Goal: Find contact information: Find contact information

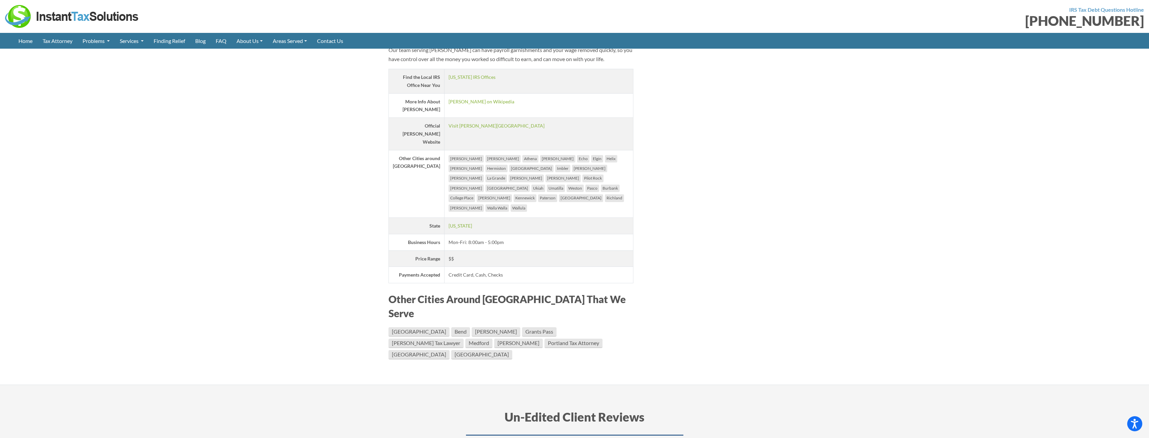
scroll to position [1208, 0]
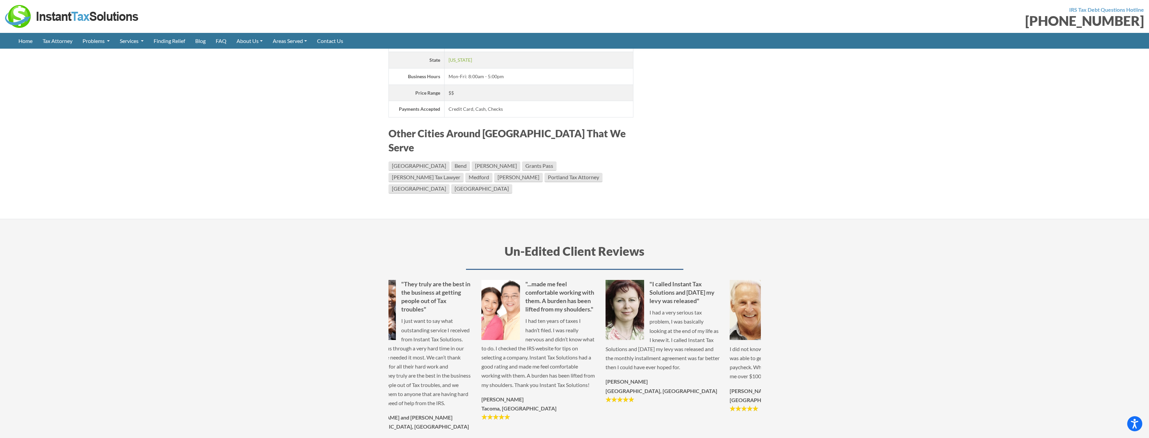
drag, startPoint x: 457, startPoint y: 273, endPoint x: 918, endPoint y: 348, distance: 467.2
click at [918, 348] on section "Un-Edited Client Reviews "The entire staff was very helpful and courteous throu…" at bounding box center [574, 348] width 1149 height 258
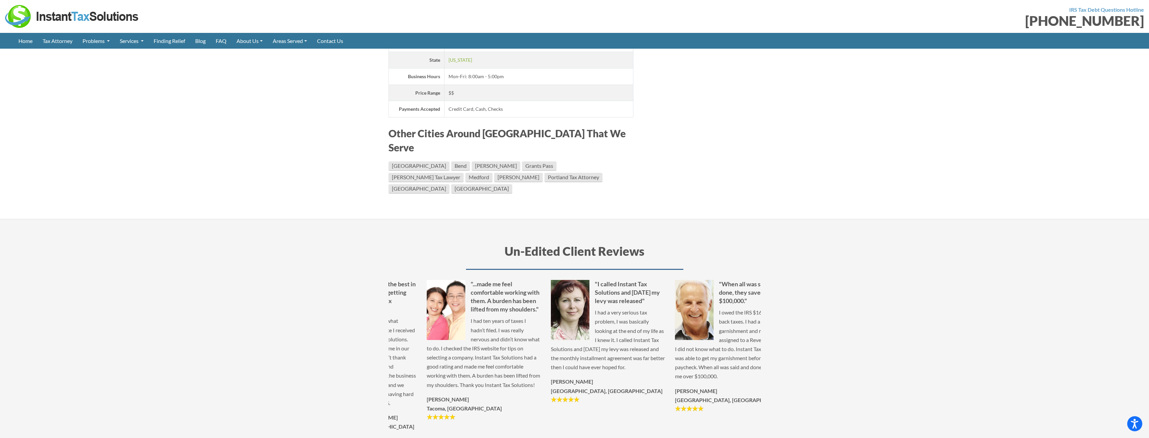
drag, startPoint x: 531, startPoint y: 287, endPoint x: 560, endPoint y: 298, distance: 30.9
click at [564, 308] on p "I had a very serious tax problem, I was basically looking at the end of my life…" at bounding box center [608, 340] width 114 height 64
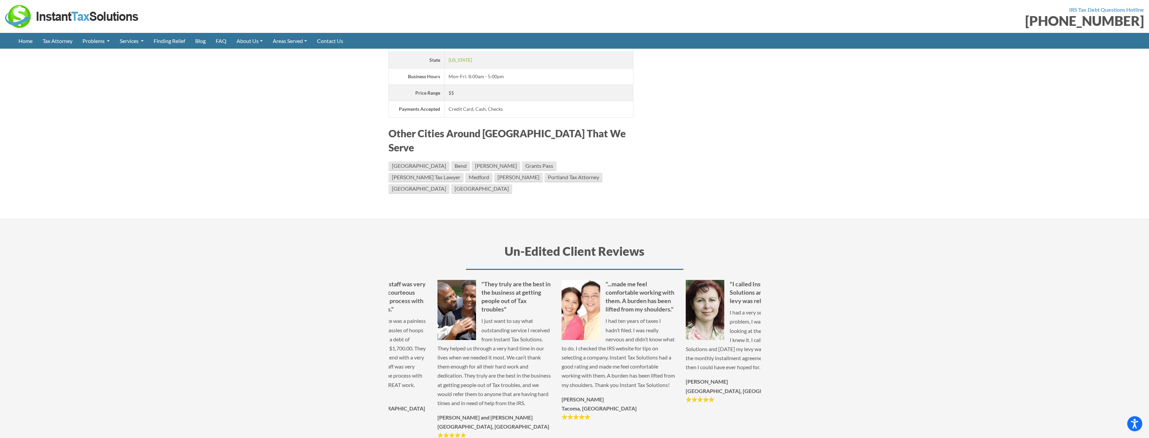
drag, startPoint x: 467, startPoint y: 296, endPoint x: 522, endPoint y: 302, distance: 54.3
click at [521, 316] on p "I just want to say what outstanding service I received from Instant Tax Solutio…" at bounding box center [495, 361] width 114 height 91
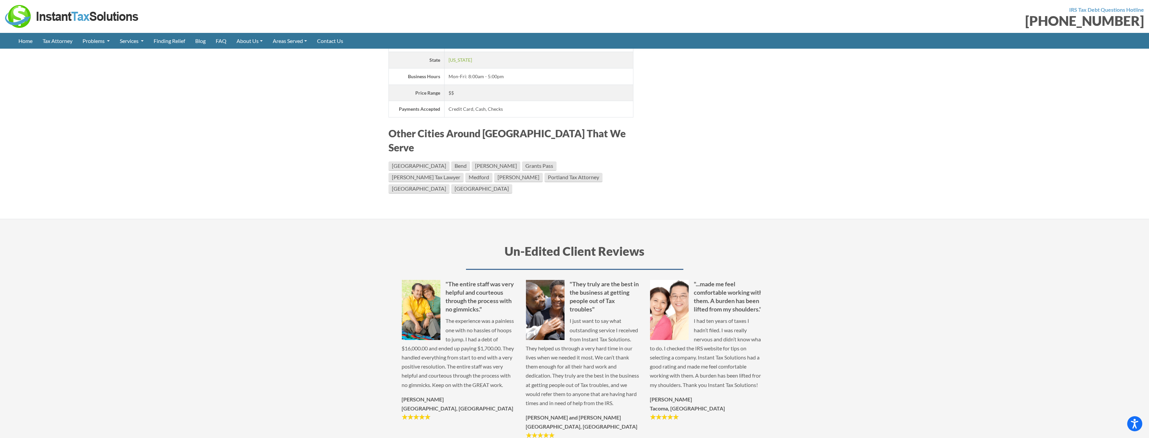
drag, startPoint x: 481, startPoint y: 295, endPoint x: 545, endPoint y: 305, distance: 65.6
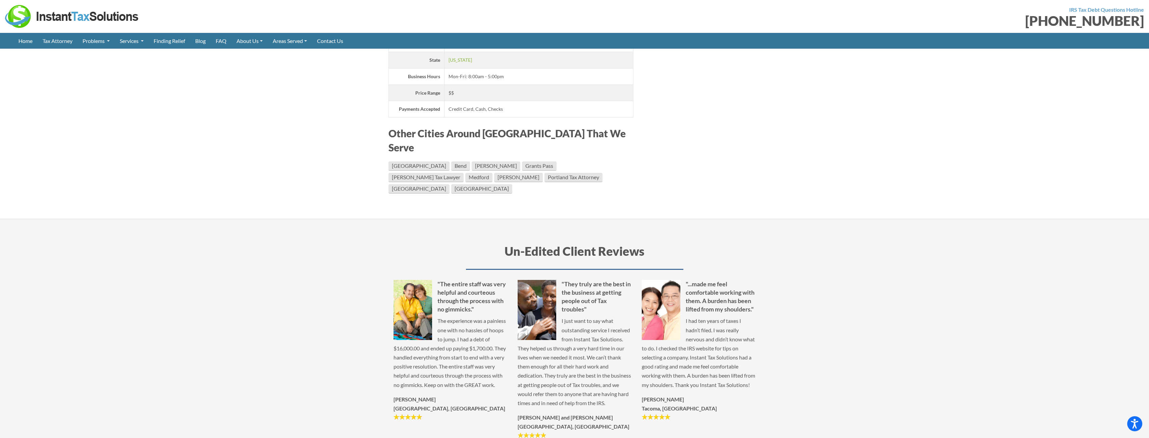
drag, startPoint x: 526, startPoint y: 303, endPoint x: 634, endPoint y: 322, distance: 109.7
click at [632, 322] on p "I just want to say what outstanding service I received from Instant Tax Solutio…" at bounding box center [575, 361] width 114 height 91
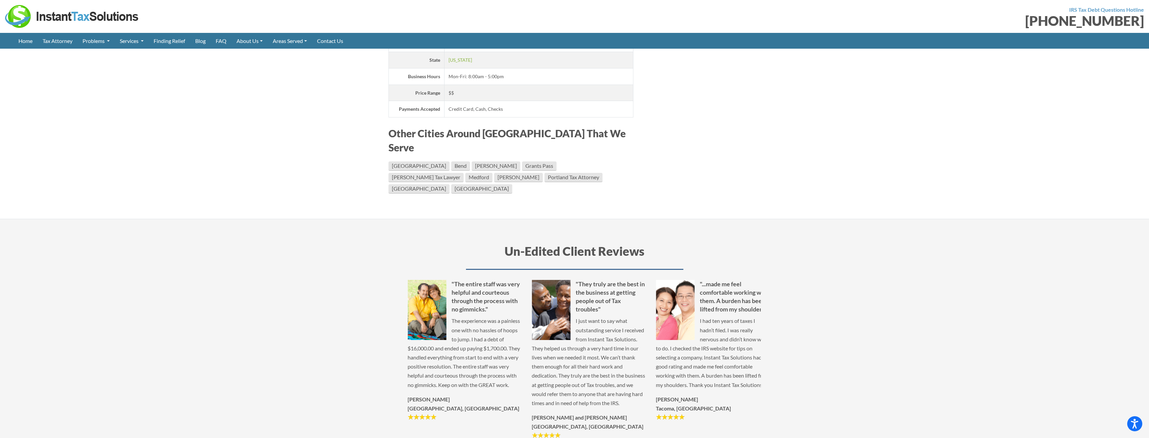
drag, startPoint x: 399, startPoint y: 306, endPoint x: 471, endPoint y: 316, distance: 72.2
click at [471, 316] on p "The experience was a painless one with no hassles of hoops to jump. I had a deb…" at bounding box center [465, 352] width 114 height 73
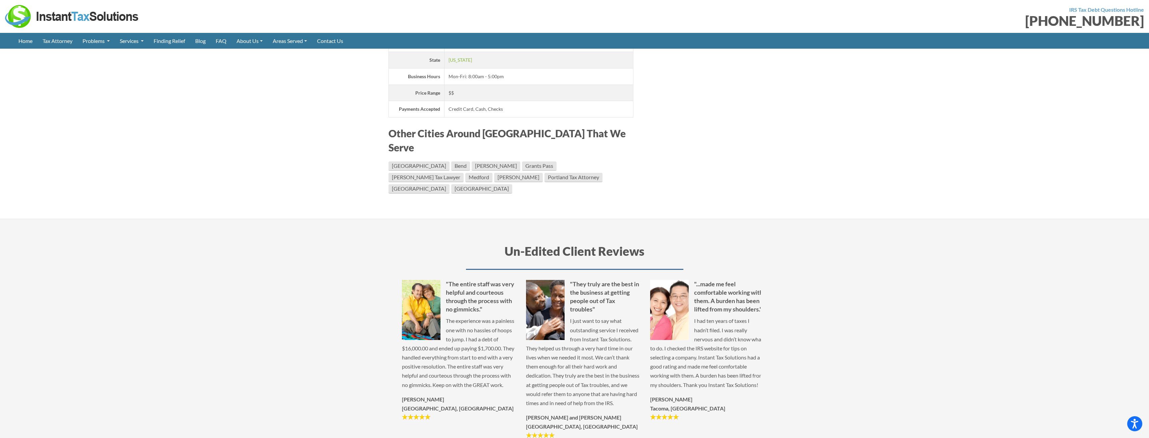
drag, startPoint x: 464, startPoint y: 310, endPoint x: 506, endPoint y: 317, distance: 42.6
click at [506, 317] on p "The experience was a painless one with no hassles of hoops to jump. I had a deb…" at bounding box center [459, 352] width 114 height 73
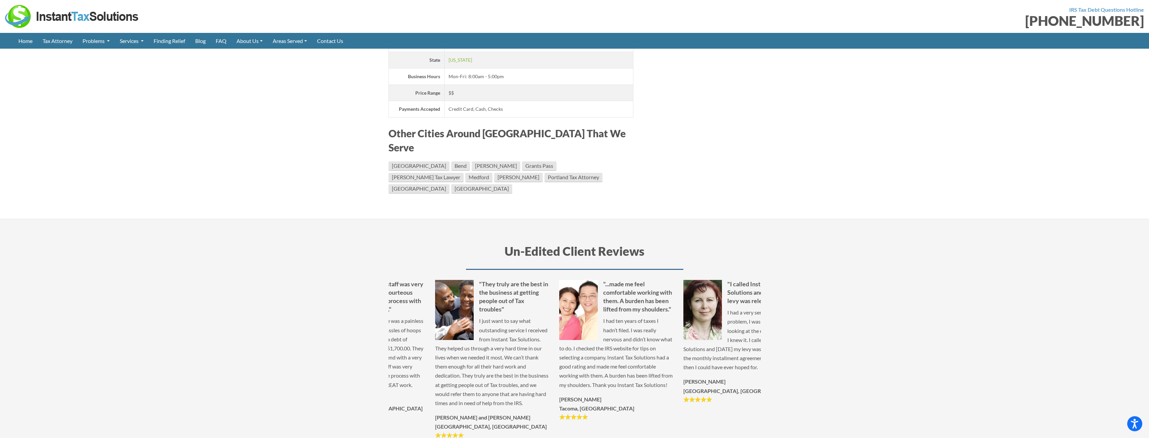
drag, startPoint x: 580, startPoint y: 306, endPoint x: 518, endPoint y: 298, distance: 62.5
click at [559, 316] on p "I had ten years of taxes I hadn’t filed. I was really nervous and didn’t know w…" at bounding box center [616, 352] width 114 height 73
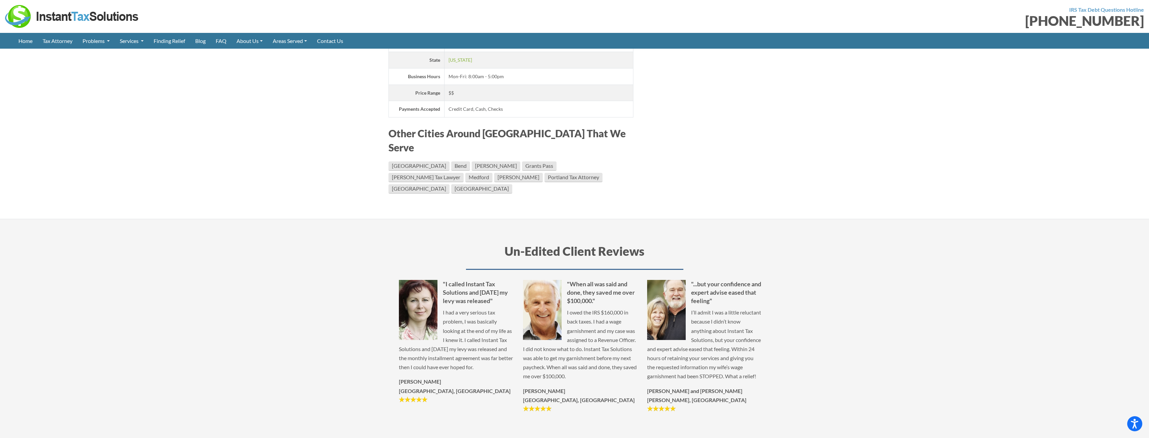
drag, startPoint x: 620, startPoint y: 288, endPoint x: 494, endPoint y: 277, distance: 125.7
click at [507, 308] on p "I had a very serious tax problem, I was basically looking at the end of my life…" at bounding box center [456, 340] width 114 height 64
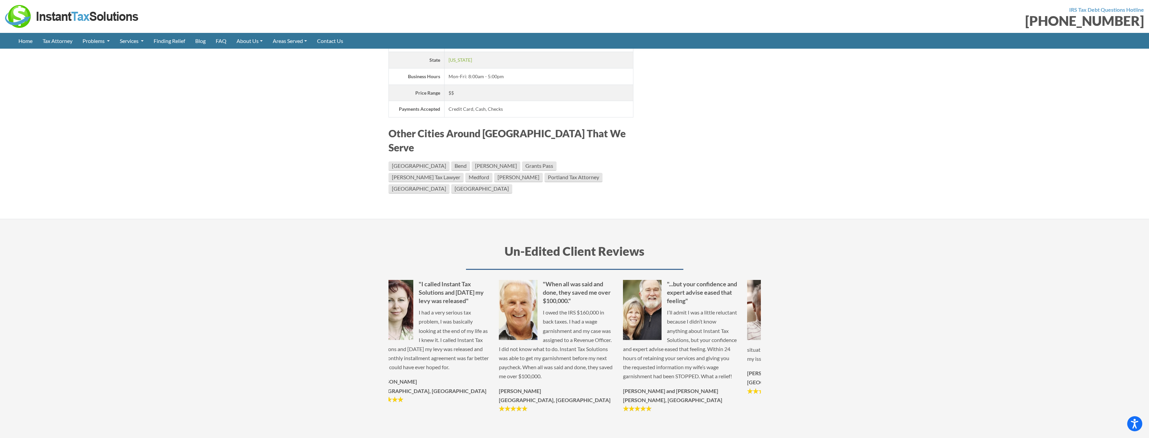
drag, startPoint x: 583, startPoint y: 269, endPoint x: 466, endPoint y: 259, distance: 117.6
click at [499, 308] on p "I owed the IRS $160,000 in back taxes. I had a wage garnishment and my case was…" at bounding box center [556, 344] width 114 height 73
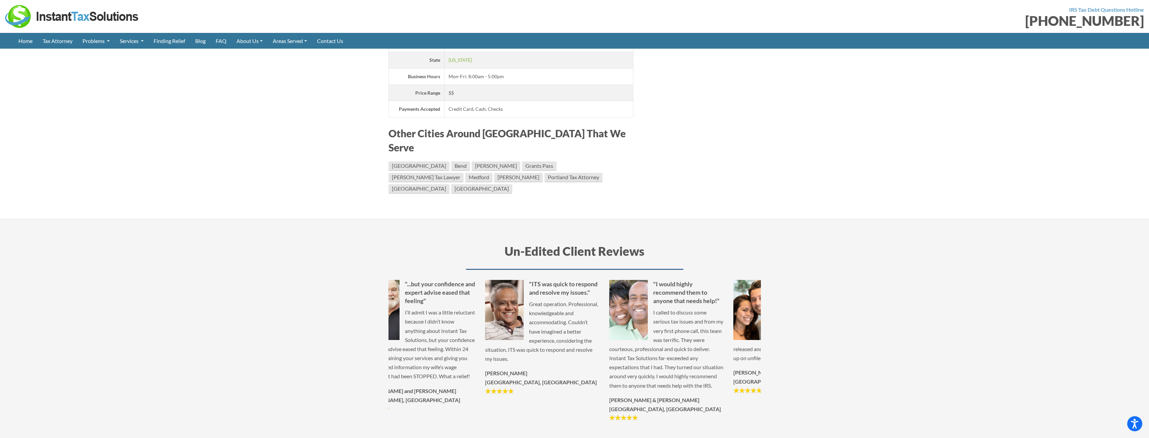
drag, startPoint x: 478, startPoint y: 251, endPoint x: 319, endPoint y: 239, distance: 159.3
click at [320, 239] on section "Un-Edited Client Reviews "The entire staff was very helpful and courteous throu…" at bounding box center [574, 348] width 1149 height 258
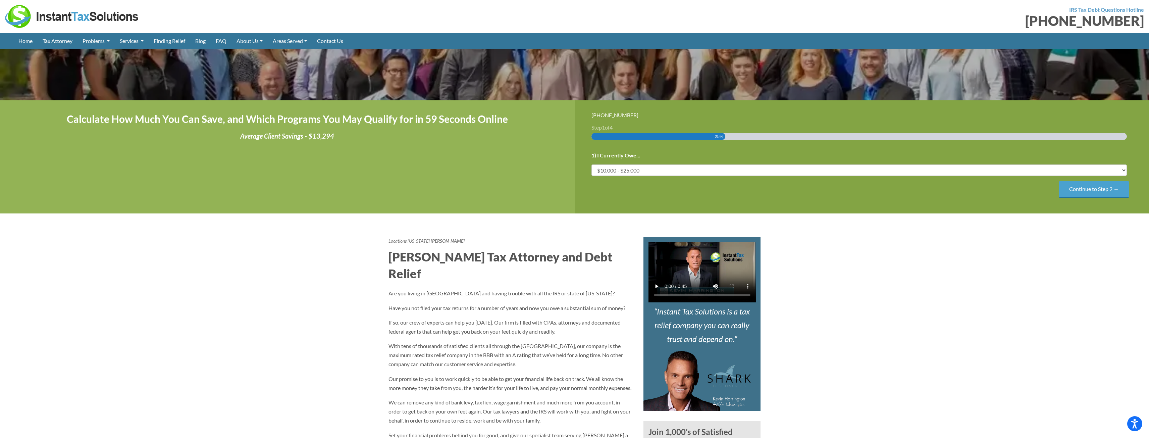
scroll to position [0, 0]
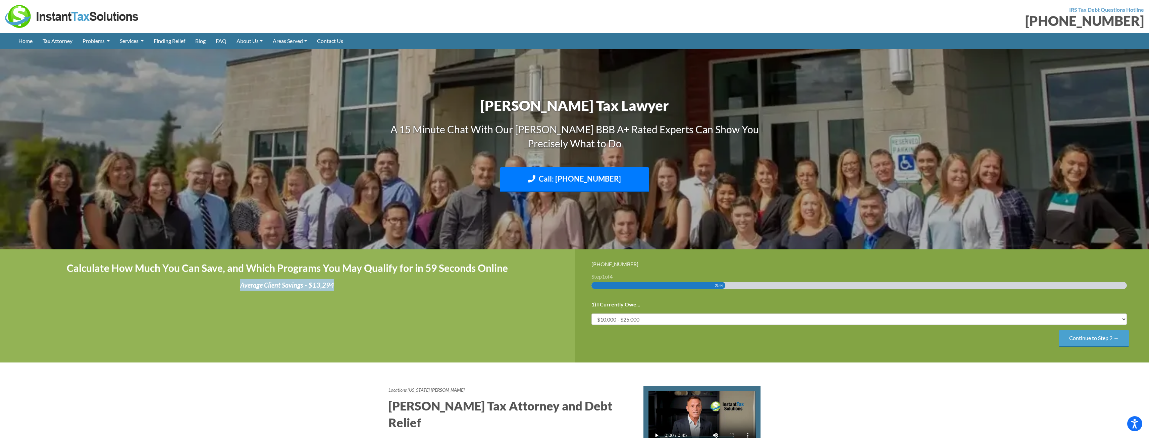
drag, startPoint x: 233, startPoint y: 284, endPoint x: 346, endPoint y: 290, distance: 112.9
click at [346, 290] on p "Average Client Savings - $13,294" at bounding box center [287, 284] width 541 height 11
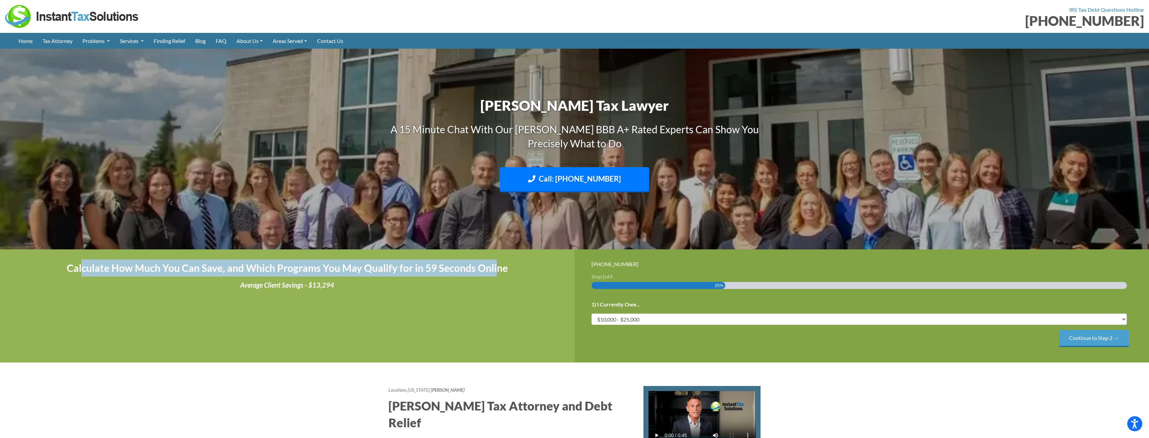
drag, startPoint x: 81, startPoint y: 268, endPoint x: 496, endPoint y: 274, distance: 415.2
click at [496, 274] on h4 "Calculate How Much You Can Save, and Which Programs You May Qualify for in 59 S…" at bounding box center [287, 267] width 541 height 17
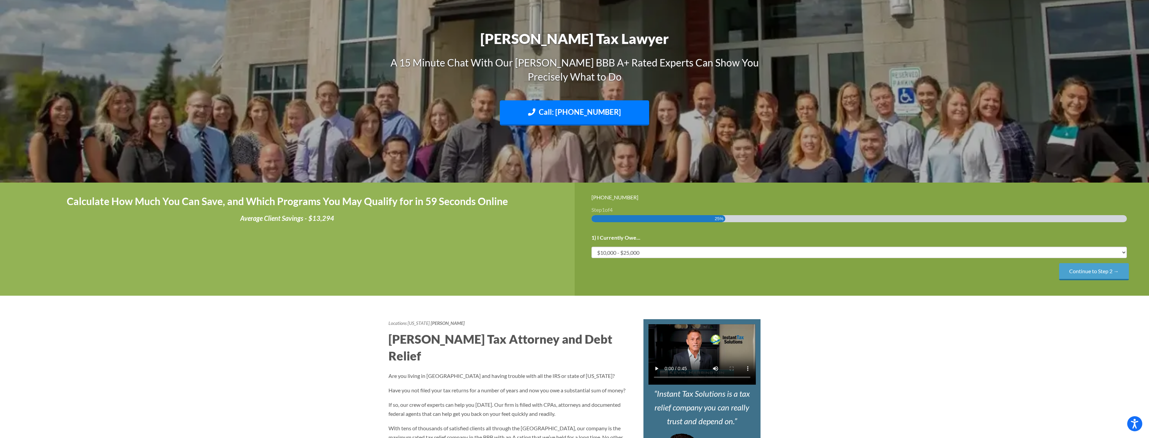
scroll to position [67, 0]
click at [554, 112] on link "Call: [PHONE_NUMBER]" at bounding box center [574, 112] width 149 height 25
drag, startPoint x: 776, startPoint y: 161, endPoint x: 802, endPoint y: 292, distance: 133.7
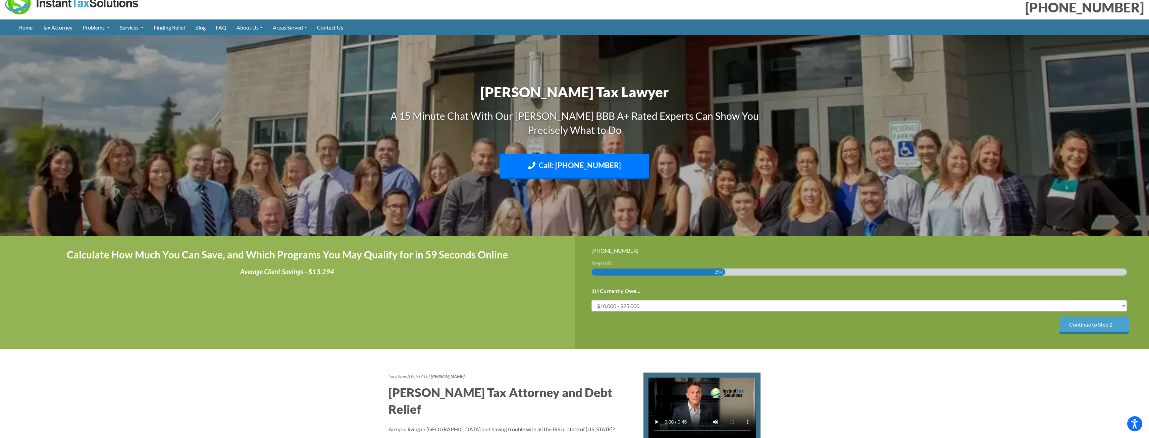
scroll to position [0, 0]
